Goal: Transaction & Acquisition: Subscribe to service/newsletter

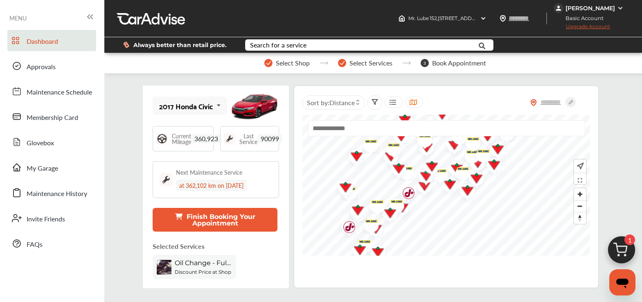
click at [589, 27] on span "Upgrade Account" at bounding box center [582, 28] width 56 height 10
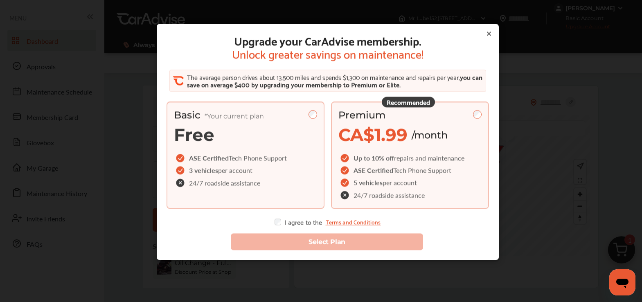
click at [401, 116] on div "Premium" at bounding box center [409, 115] width 143 height 12
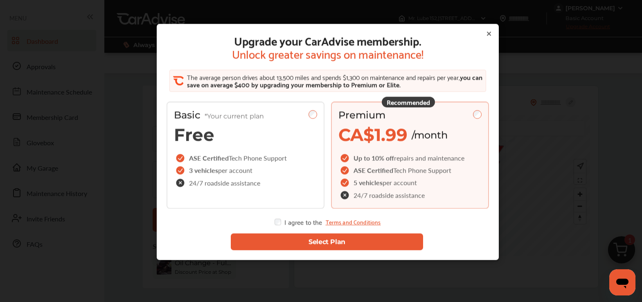
click at [273, 240] on button "Select Plan" at bounding box center [326, 241] width 193 height 17
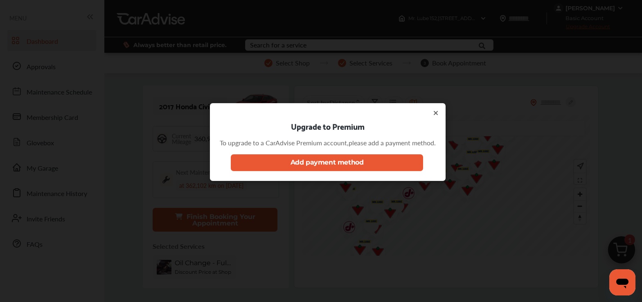
click at [255, 165] on button "Add payment method" at bounding box center [326, 162] width 193 height 17
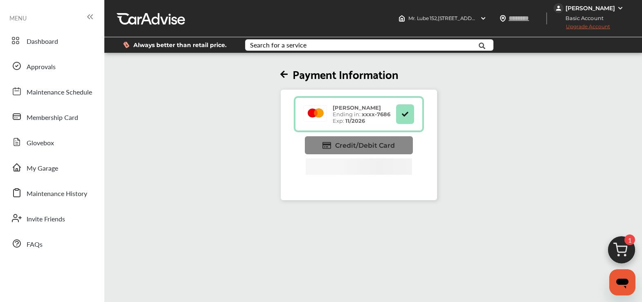
click at [398, 143] on link "Credit/Debit Card" at bounding box center [359, 145] width 108 height 18
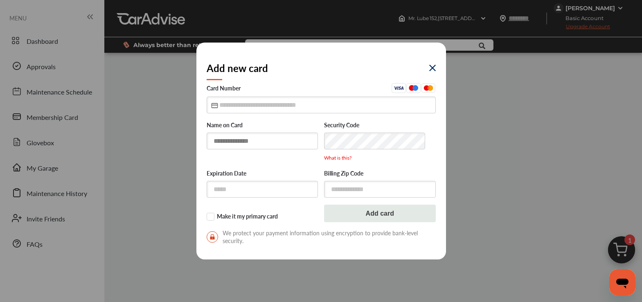
click at [278, 142] on input "text" at bounding box center [263, 141] width 112 height 17
type input "*********"
click at [212, 219] on label "Make it my primary card" at bounding box center [263, 217] width 112 height 8
click at [234, 107] on input "text" at bounding box center [321, 105] width 229 height 17
type input "**********"
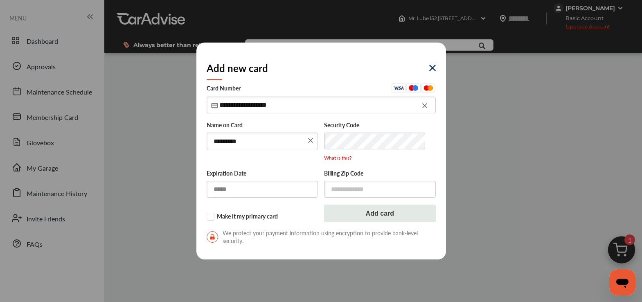
click at [221, 192] on input "text" at bounding box center [263, 189] width 112 height 17
type input "*****"
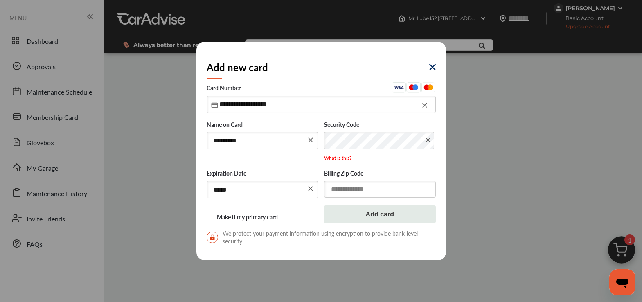
click at [360, 186] on input "text" at bounding box center [380, 189] width 112 height 17
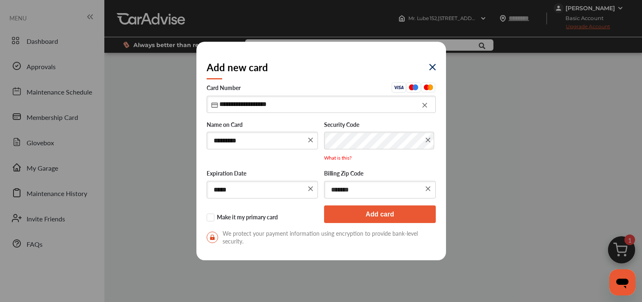
type input "*******"
click at [356, 215] on button "Add card" at bounding box center [380, 214] width 112 height 18
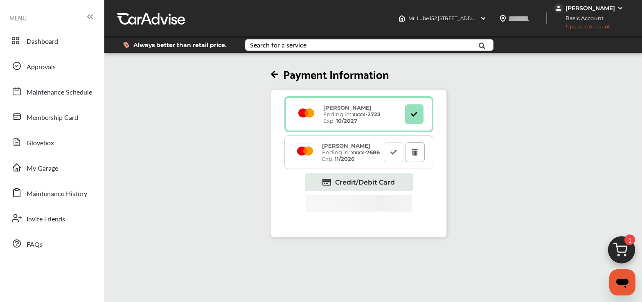
click at [414, 156] on button at bounding box center [415, 152] width 20 height 20
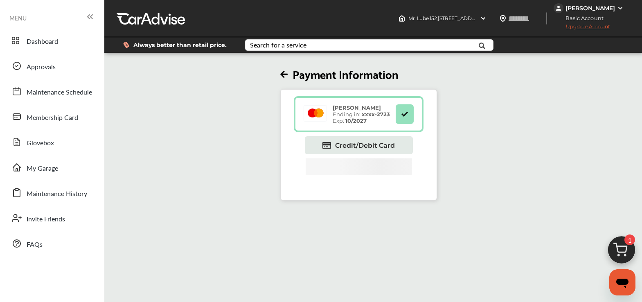
click at [589, 29] on span "Upgrade Account" at bounding box center [582, 28] width 56 height 10
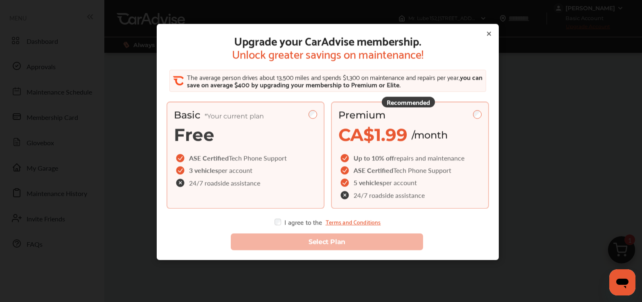
click at [462, 121] on div "Premium CA$1.99 /month" at bounding box center [409, 127] width 143 height 36
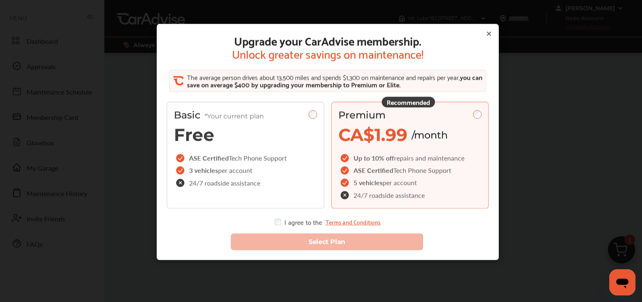
click at [273, 215] on div "Upgrade your CarAdvise membership. Unlock greater savings on maintenance! The a…" at bounding box center [328, 130] width 323 height 192
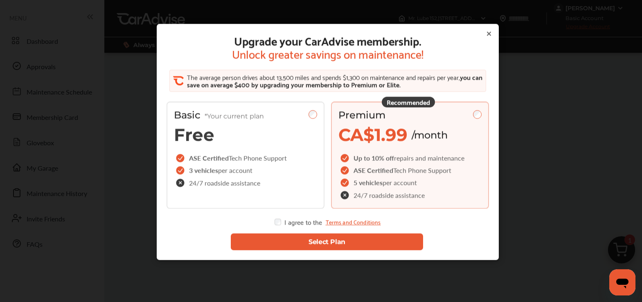
click at [273, 246] on button "Select Plan" at bounding box center [326, 241] width 193 height 17
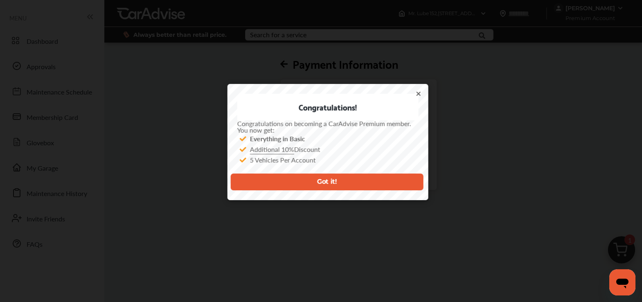
click at [422, 94] on icon at bounding box center [418, 93] width 7 height 7
